Goal: Check status: Check status

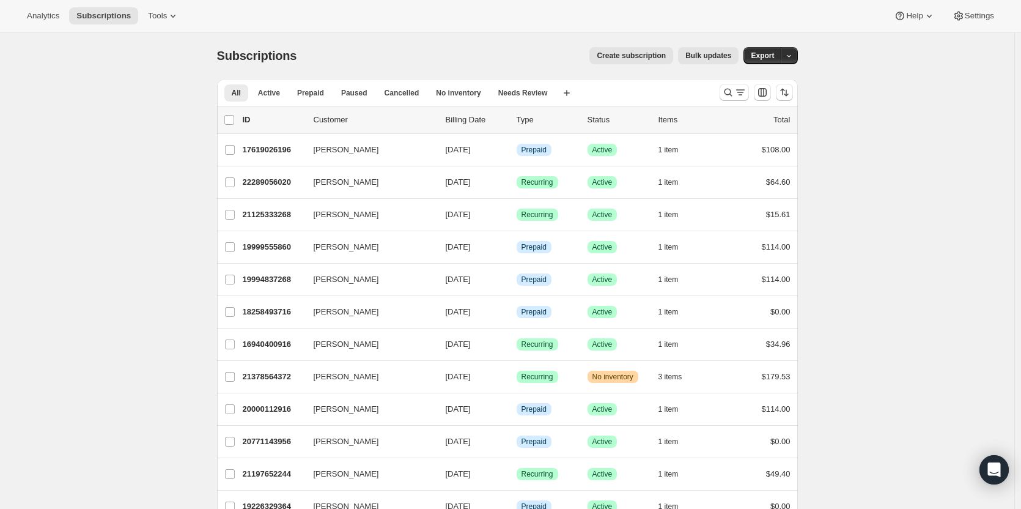
click at [754, 90] on div at bounding box center [756, 92] width 83 height 24
click at [729, 83] on div at bounding box center [756, 92] width 83 height 24
click at [731, 88] on icon "Search and filter results" at bounding box center [728, 92] width 12 height 12
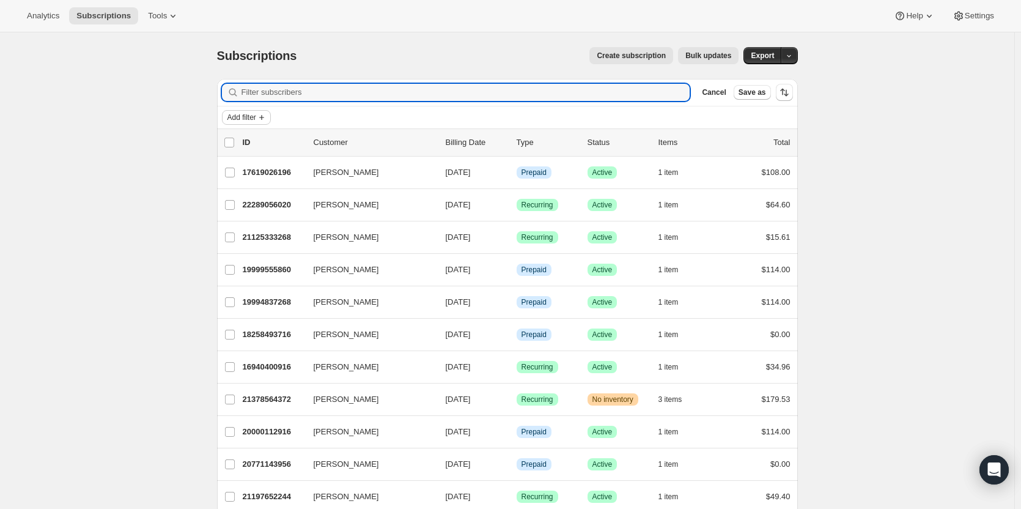
click at [251, 122] on span "Add filter" at bounding box center [241, 117] width 29 height 10
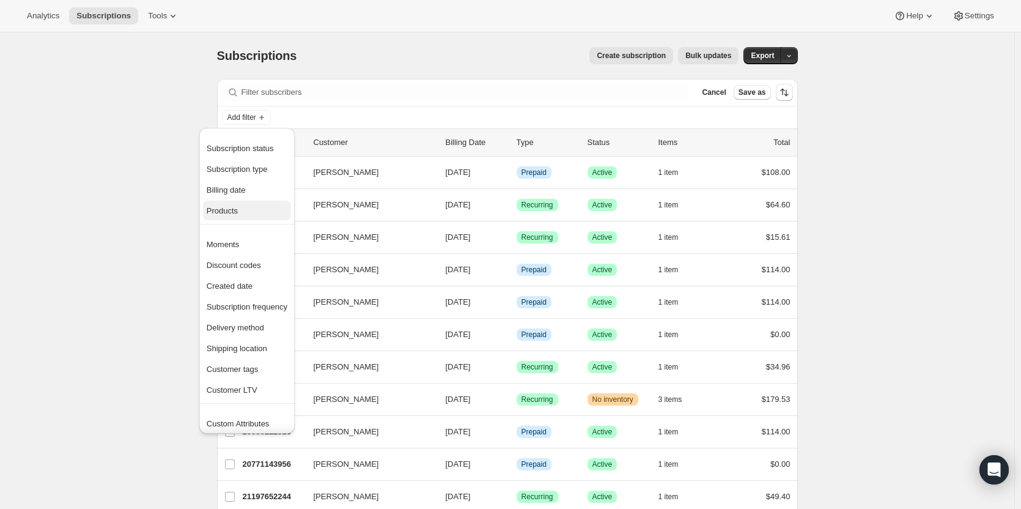
click at [245, 207] on span "Products" at bounding box center [247, 211] width 81 height 12
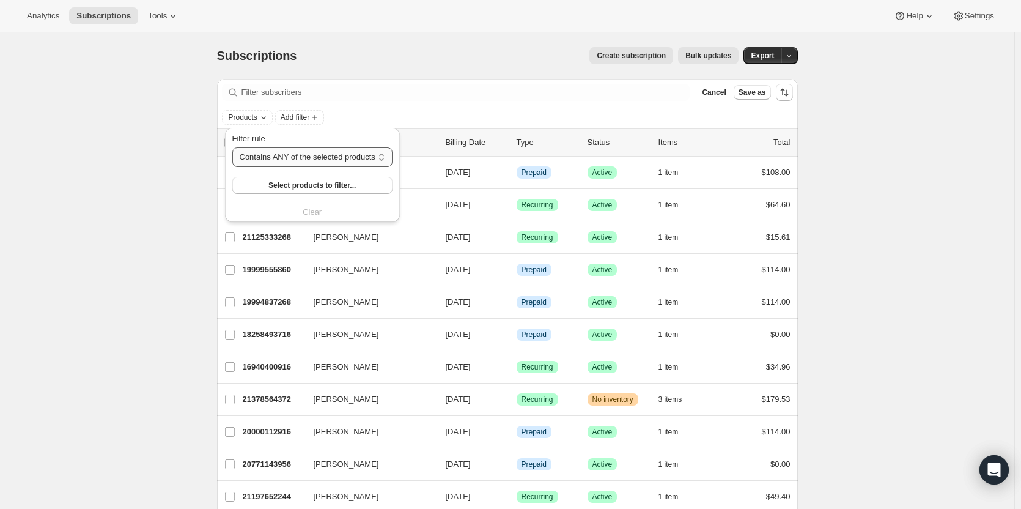
click at [312, 160] on select "Contains ANY of the selected products Contains ALL of the selected products Con…" at bounding box center [312, 157] width 160 height 20
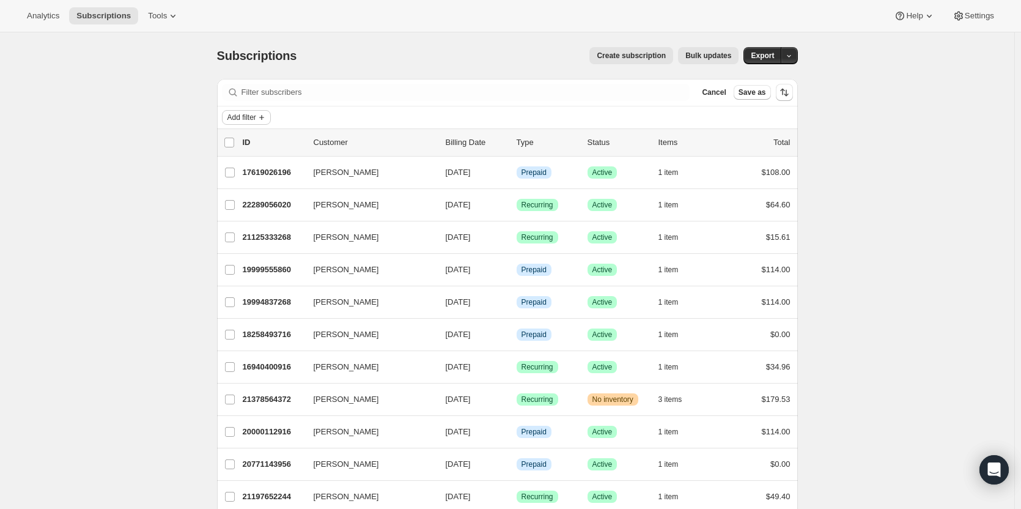
click at [267, 113] on icon "Add filter" at bounding box center [262, 117] width 10 height 10
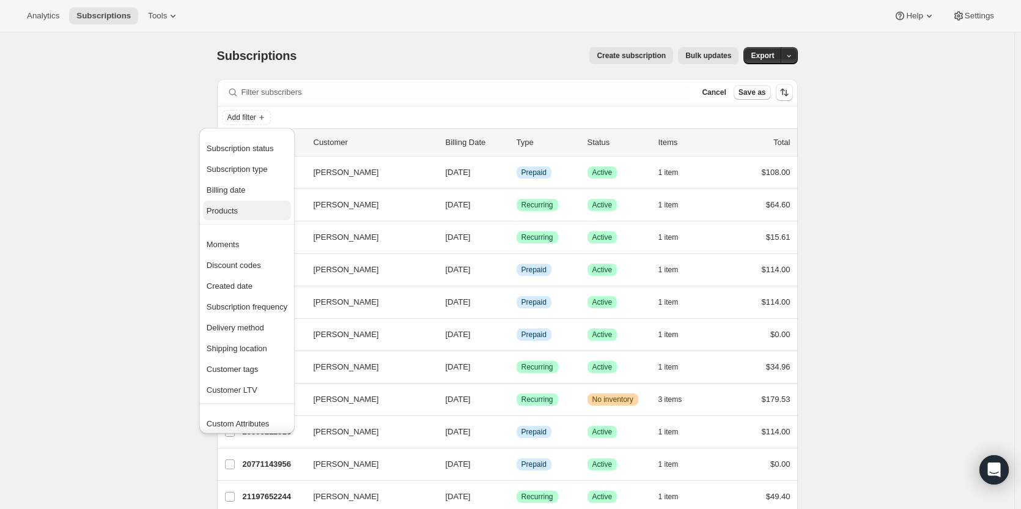
click at [213, 212] on span "Products" at bounding box center [222, 210] width 31 height 9
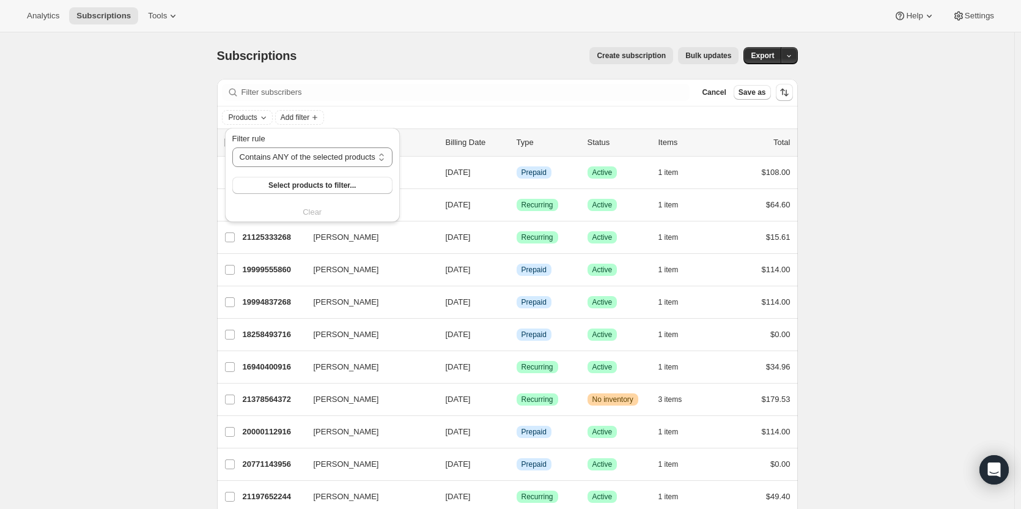
click at [293, 196] on div "Filter rule Contains ANY of the selected products Contains ALL of the selected …" at bounding box center [312, 176] width 160 height 86
click at [292, 194] on div "Filter rule Contains ANY of the selected products Contains ALL of the selected …" at bounding box center [312, 176] width 160 height 86
click at [287, 185] on span "Select products to filter..." at bounding box center [311, 185] width 87 height 10
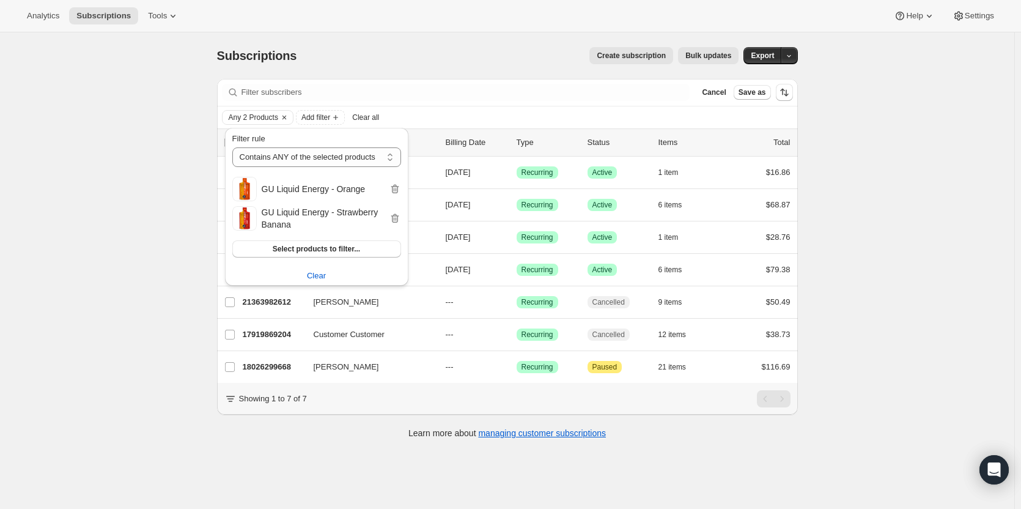
click at [939, 274] on div "Subscriptions. This page is ready Subscriptions Create subscription Bulk update…" at bounding box center [507, 286] width 1014 height 509
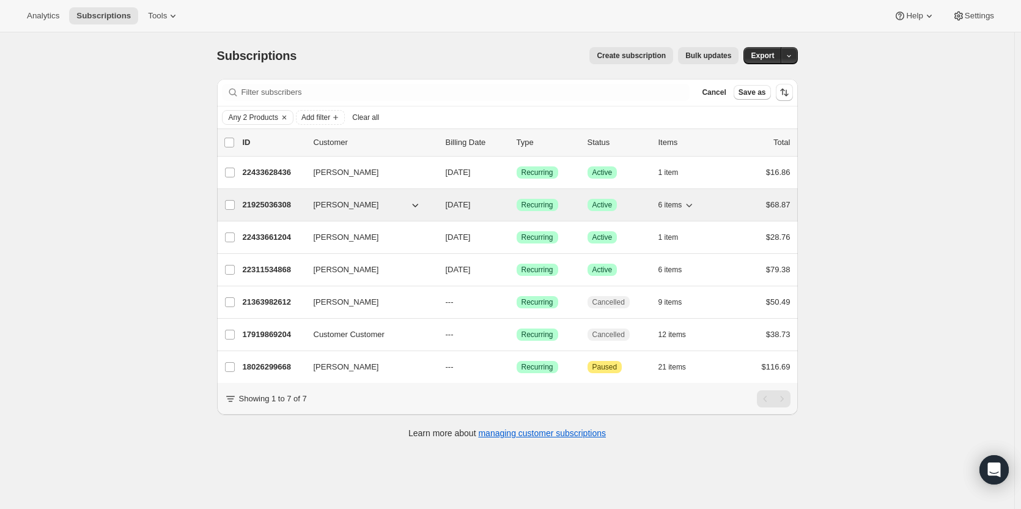
click at [677, 210] on button "6 items" at bounding box center [676, 204] width 37 height 17
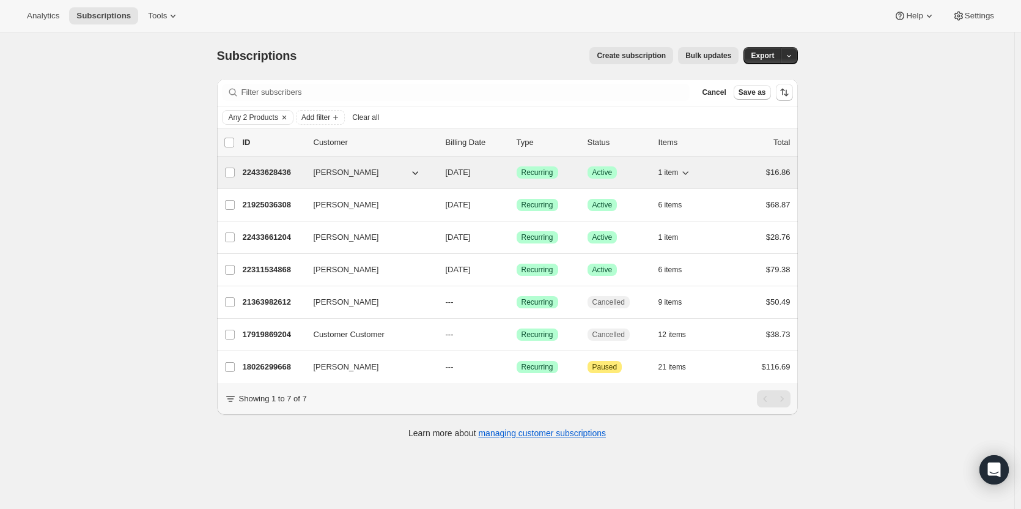
click at [675, 173] on span "1 item" at bounding box center [668, 173] width 20 height 10
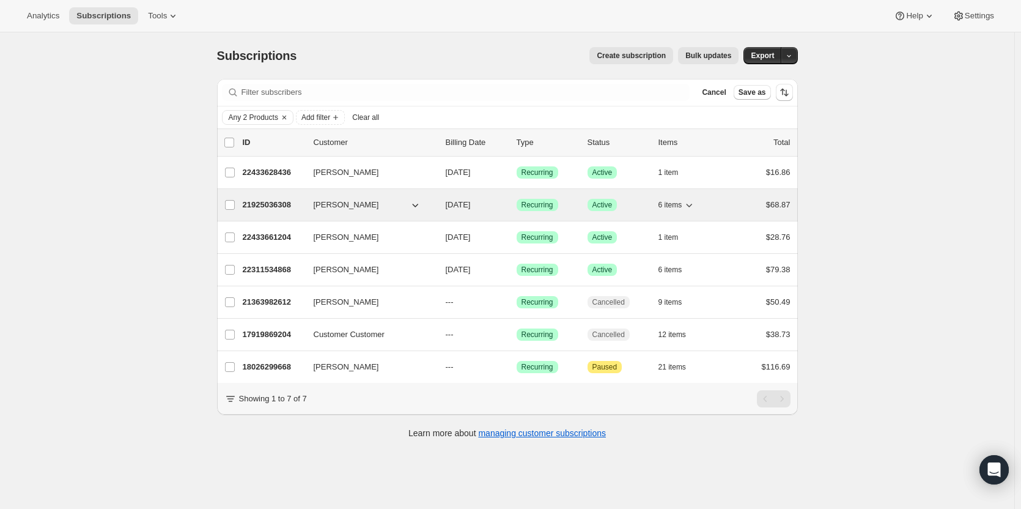
click at [543, 204] on span "Recurring" at bounding box center [537, 205] width 32 height 10
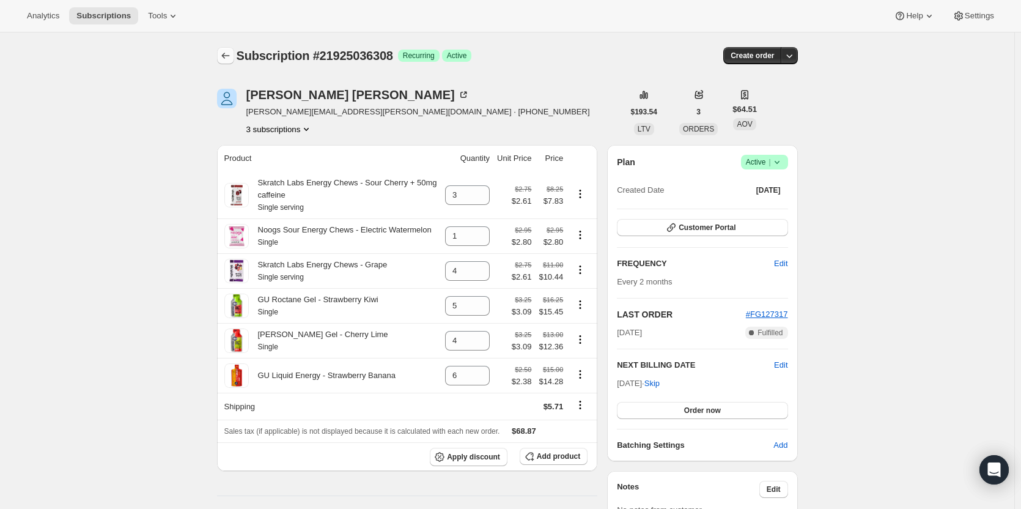
click at [224, 53] on icon "Subscriptions" at bounding box center [225, 56] width 12 height 12
